Goal: Task Accomplishment & Management: Manage account settings

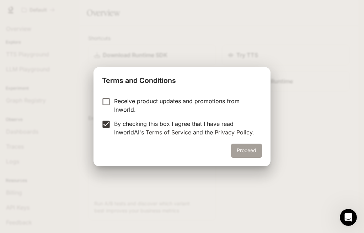
click at [248, 150] on button "Proceed" at bounding box center [246, 151] width 31 height 14
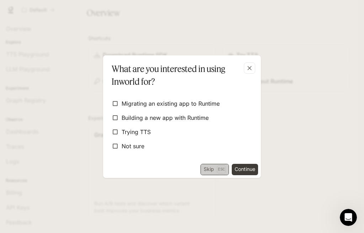
click at [204, 167] on button "Skip Esc" at bounding box center [214, 169] width 28 height 11
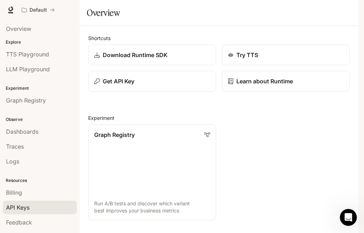
click at [23, 208] on span "API Keys" at bounding box center [17, 208] width 23 height 9
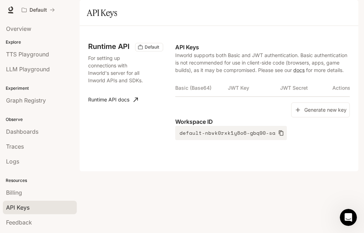
click at [194, 97] on th "Basic (Base64)" at bounding box center [201, 88] width 52 height 17
click at [323, 118] on button "Generate new key" at bounding box center [320, 110] width 59 height 15
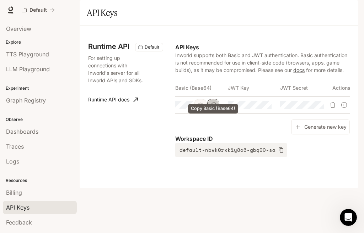
click at [212, 108] on icon "Copy Basic (Base64)" at bounding box center [213, 105] width 5 height 6
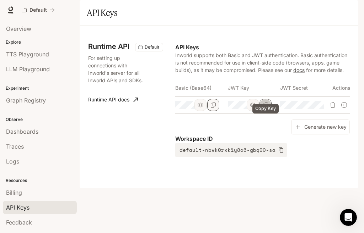
click at [264, 108] on icon "Copy Key" at bounding box center [266, 105] width 6 height 6
click at [315, 108] on icon "Copy Secret" at bounding box center [318, 105] width 6 height 6
click at [266, 108] on icon "Copy Key" at bounding box center [266, 105] width 6 height 6
click at [317, 108] on icon "Copy Secret" at bounding box center [317, 105] width 5 height 6
